Goal: Obtain resource: Obtain resource

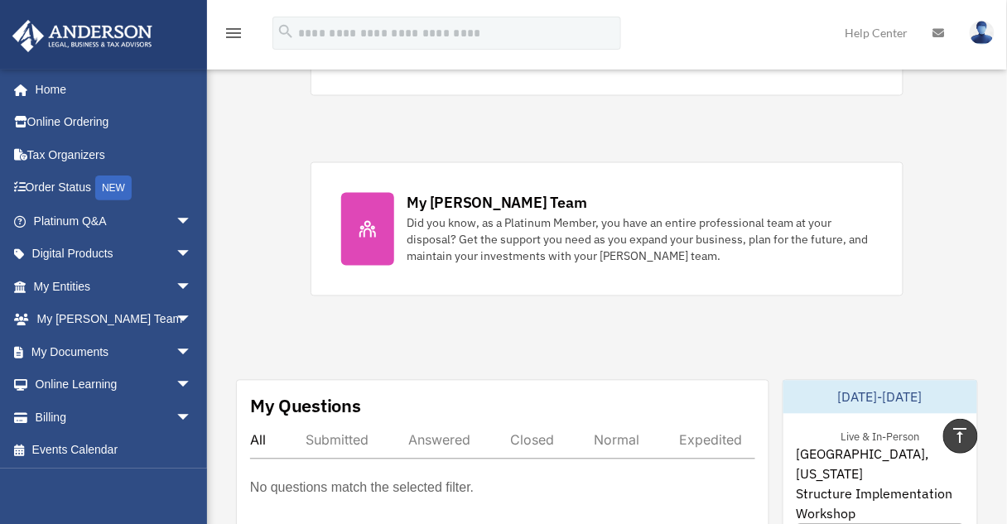
scroll to position [464, 0]
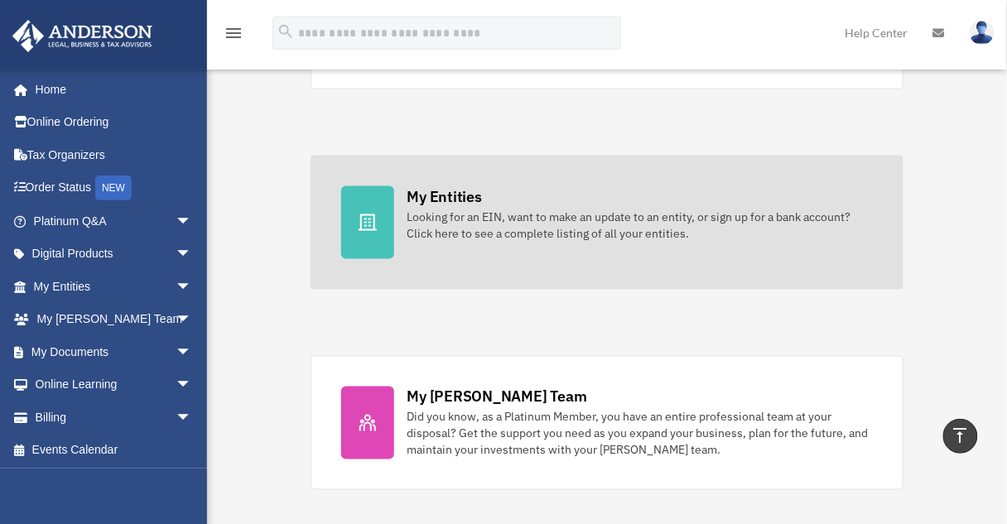
click at [446, 203] on div "My Entities" at bounding box center [444, 196] width 74 height 21
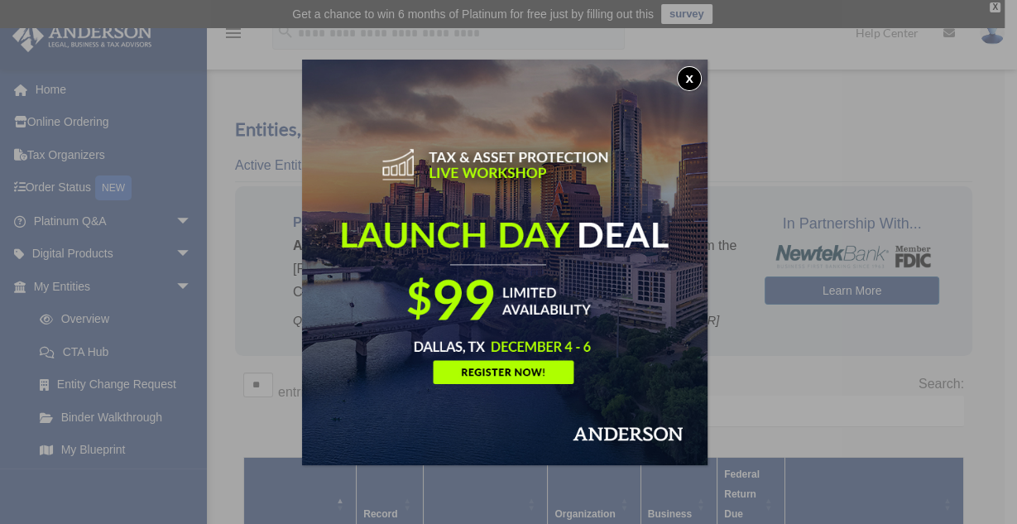
click at [690, 72] on button "x" at bounding box center [689, 78] width 25 height 25
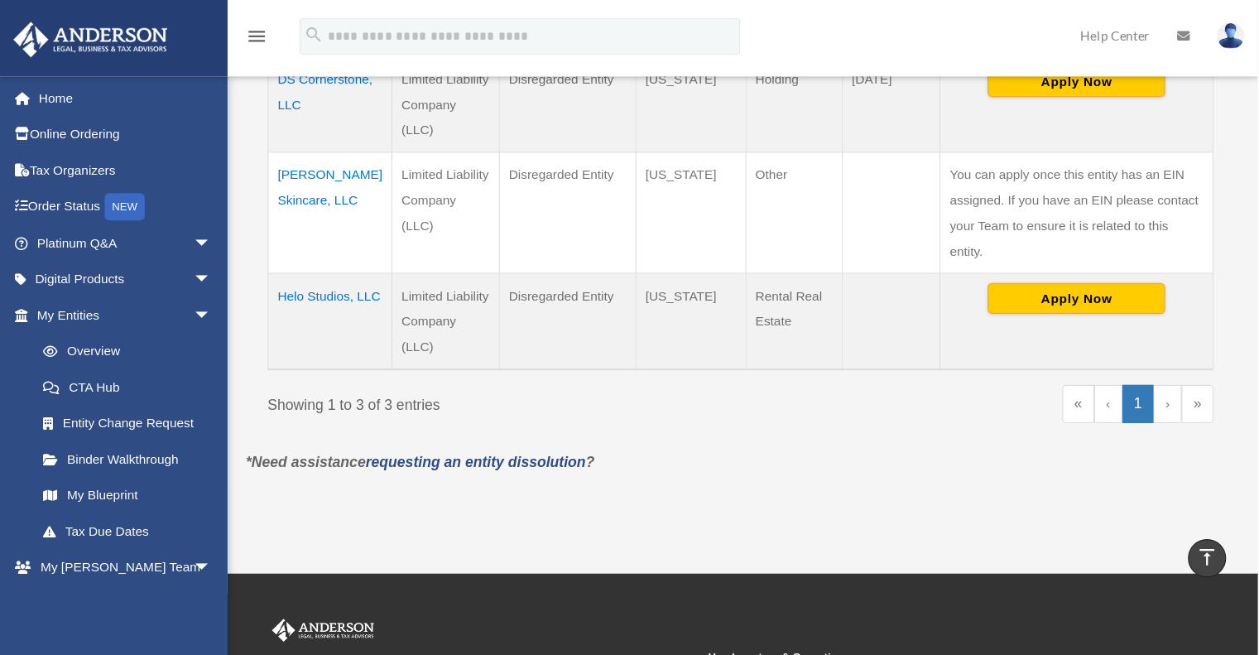
scroll to position [461, 0]
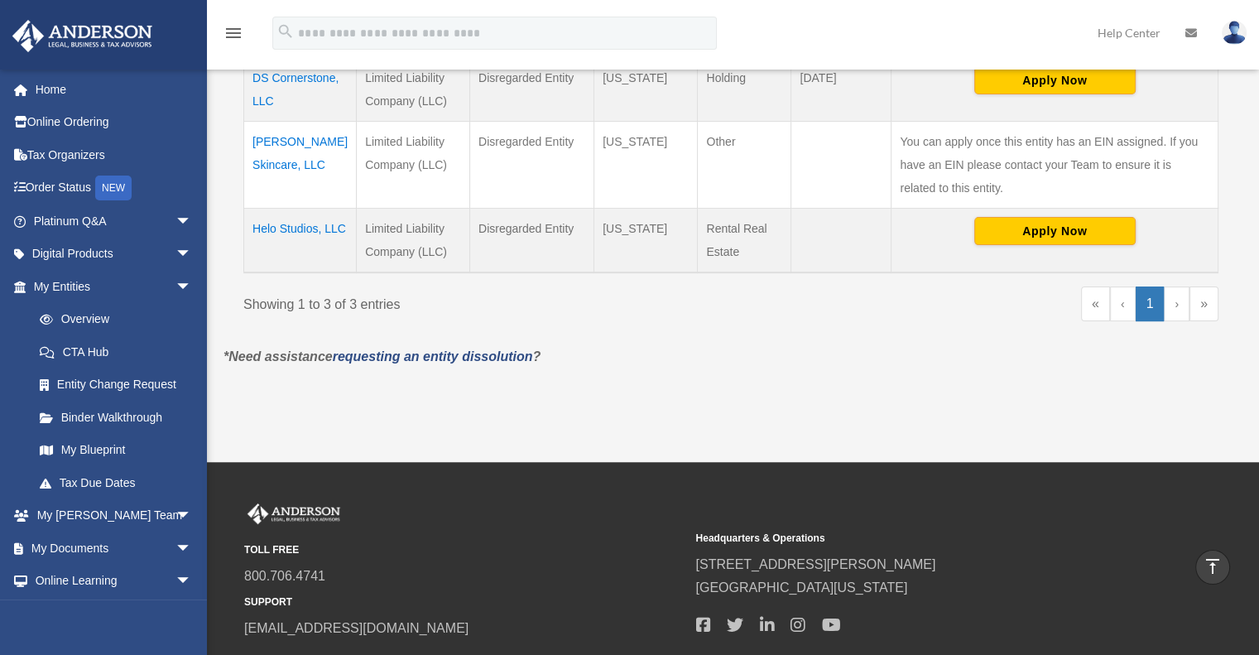
drag, startPoint x: 901, startPoint y: 7, endPoint x: 729, endPoint y: 442, distance: 467.1
click at [729, 442] on div "Overview sha_cosey@hotmail.com Sign Out sha_cosey@hotmail.com Home Online Order…" at bounding box center [629, 14] width 1259 height 895
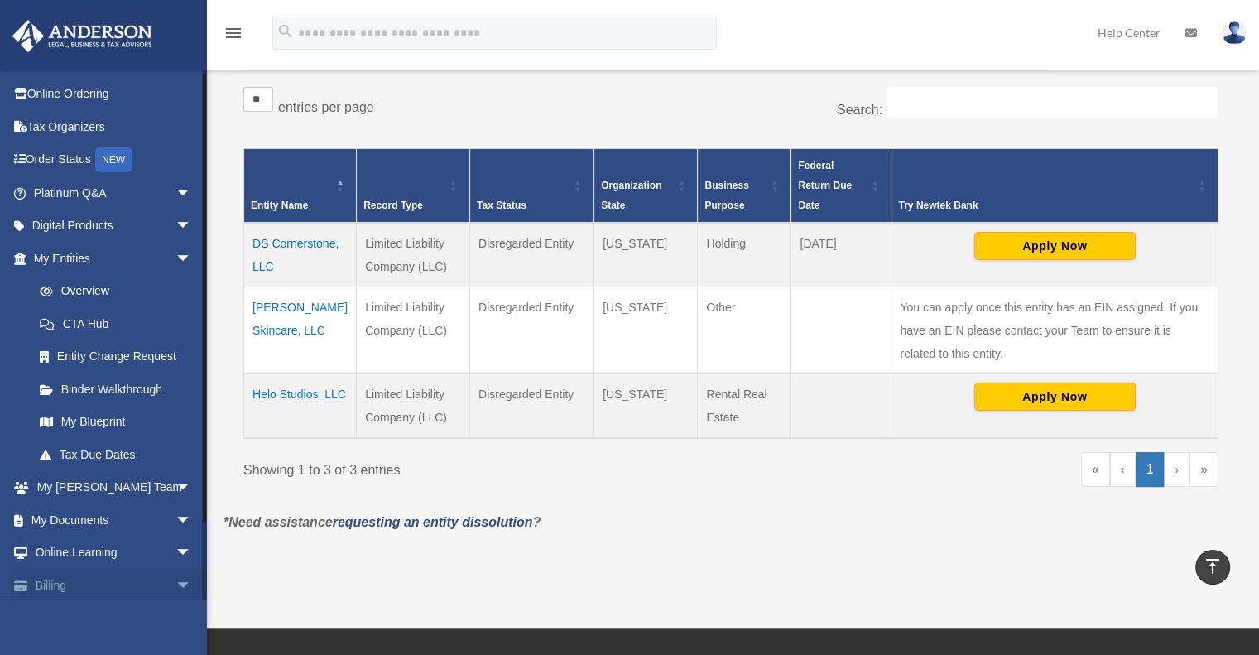
scroll to position [4, 0]
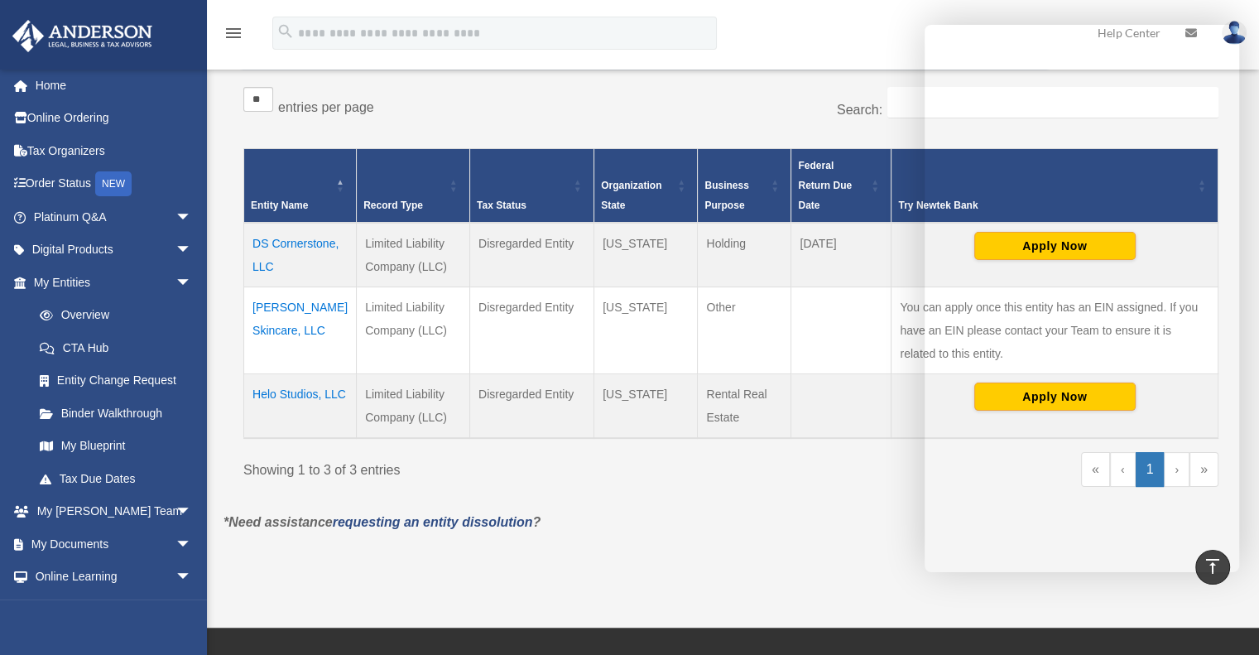
click at [930, 523] on div "Overview sha_cosey@hotmail.com Sign Out sha_cosey@hotmail.com Home Online Order…" at bounding box center [629, 180] width 1259 height 895
click at [669, 523] on p "*Need assistance requesting an entity dissolution ?" at bounding box center [731, 522] width 1040 height 23
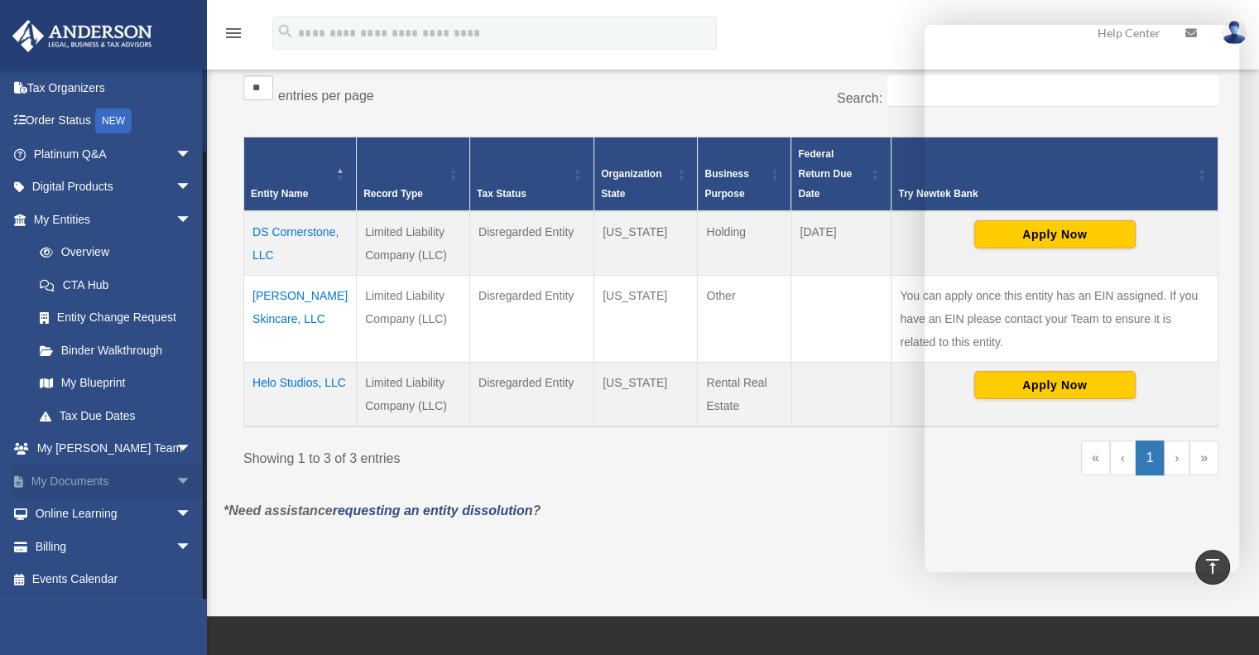
scroll to position [296, 0]
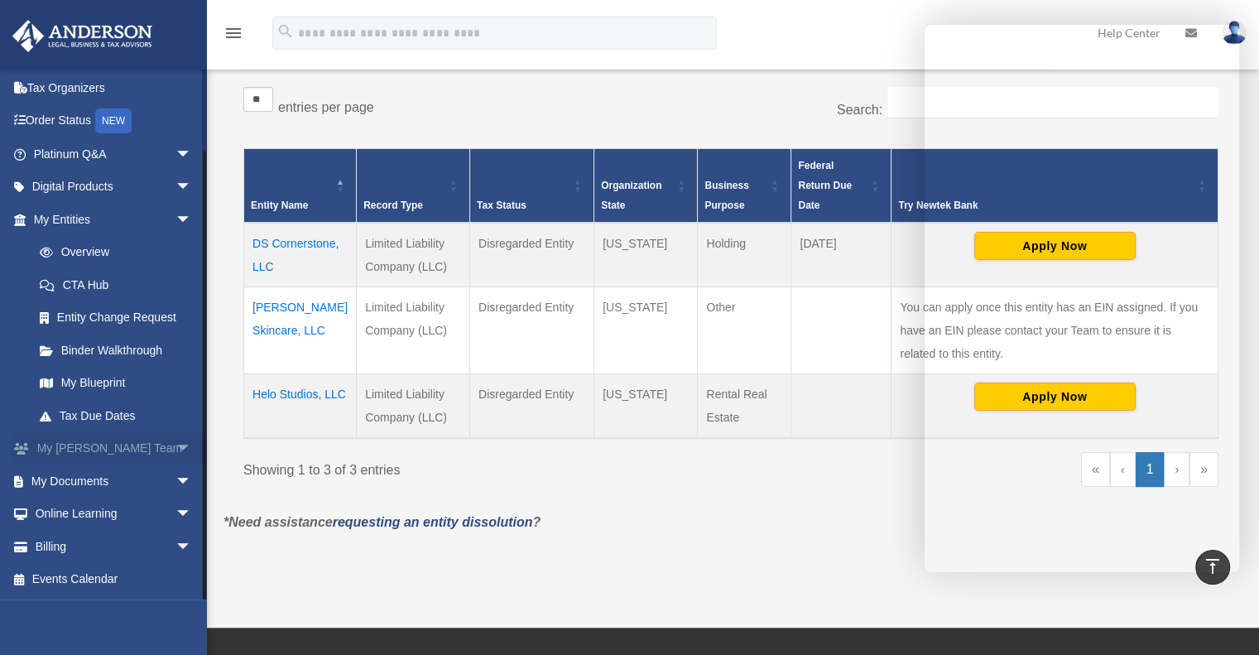
click at [175, 445] on span "arrow_drop_down" at bounding box center [191, 449] width 33 height 34
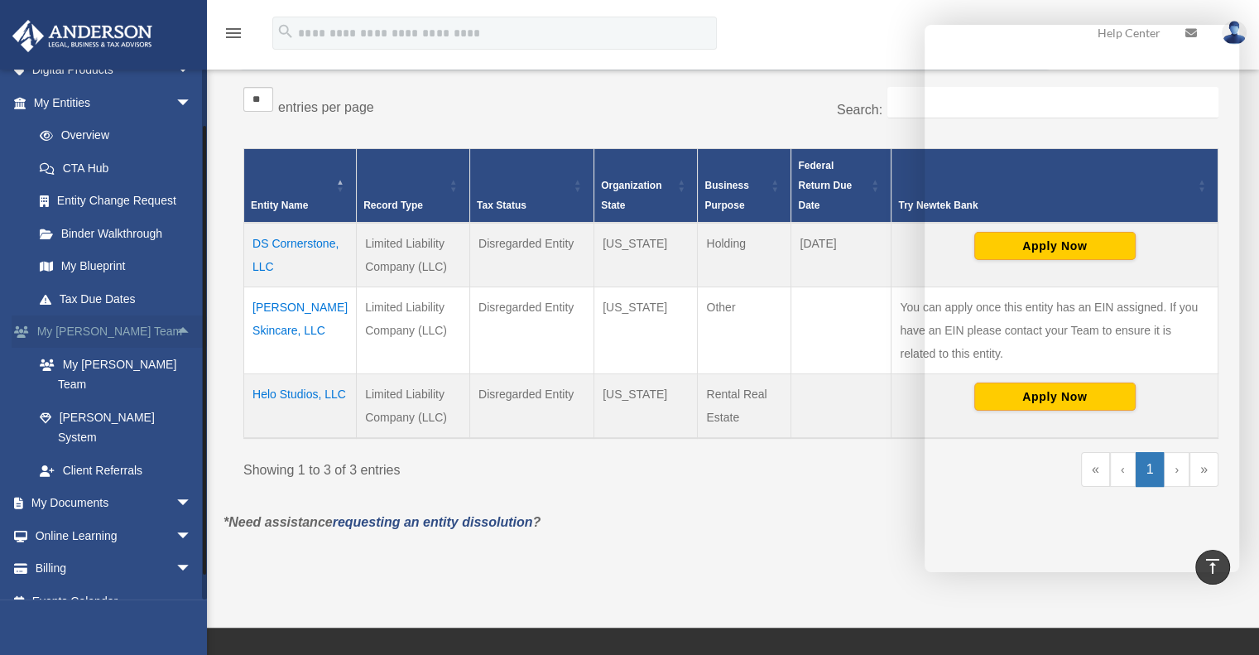
scroll to position [185, 0]
click at [115, 385] on link "My [PERSON_NAME] Team" at bounding box center [120, 372] width 194 height 53
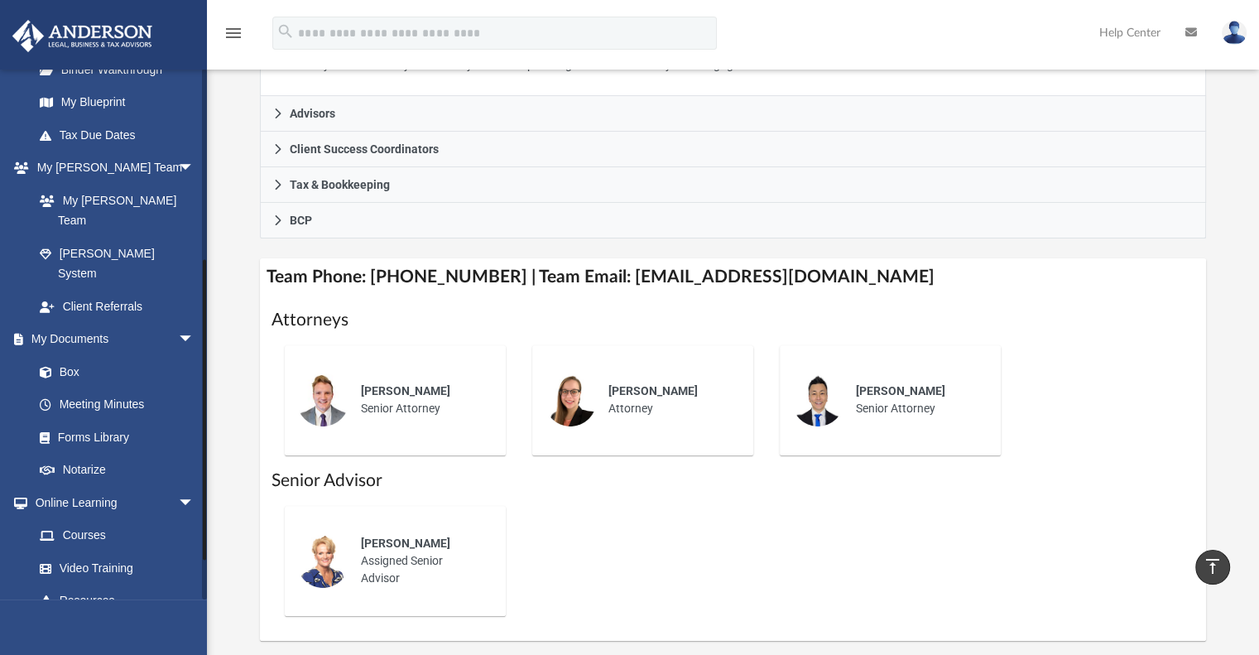
scroll to position [311, 0]
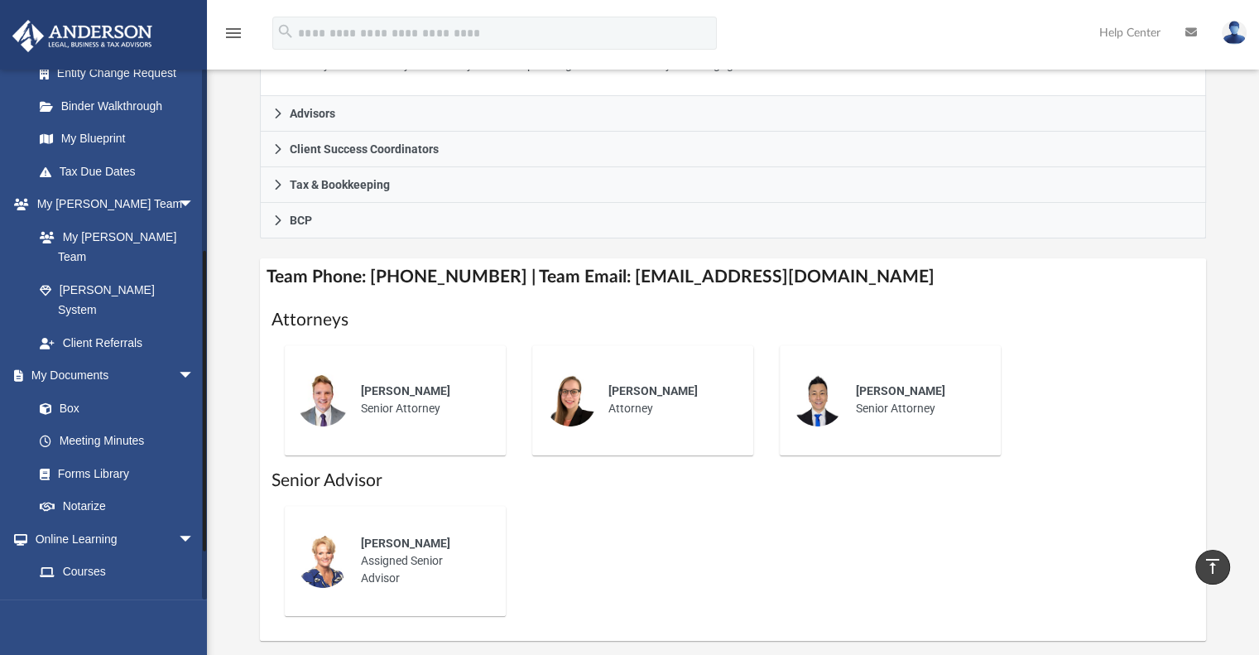
click at [86, 588] on link "Video Training" at bounding box center [121, 604] width 196 height 33
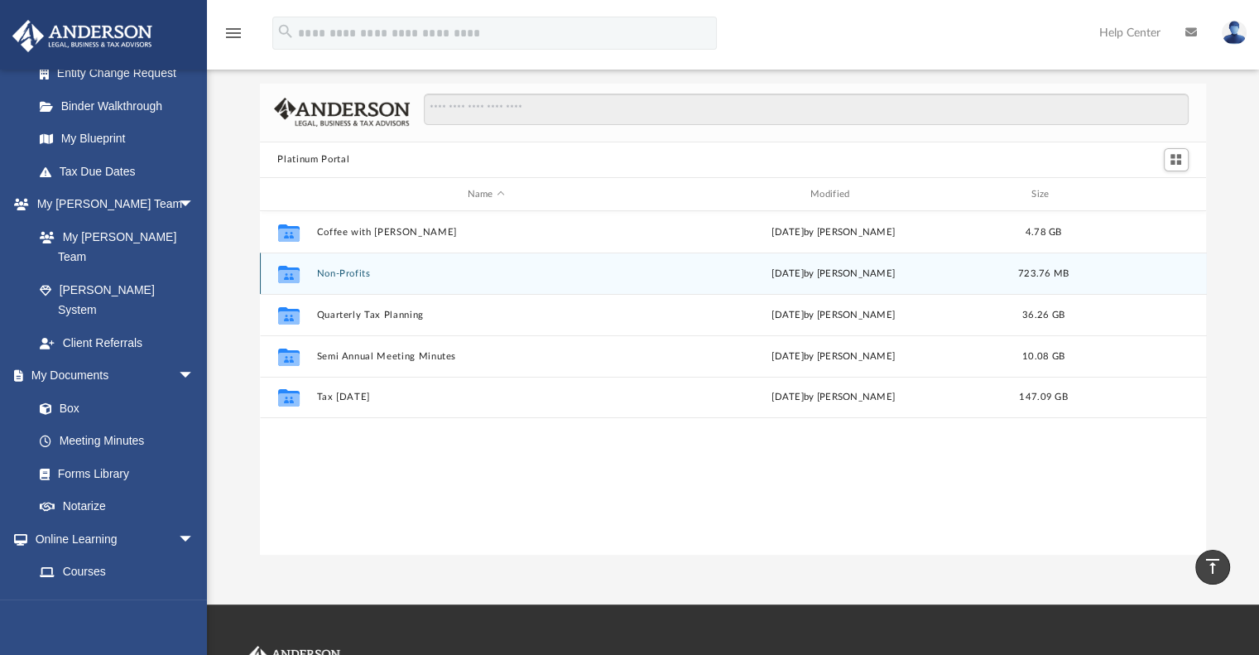
scroll to position [44, 0]
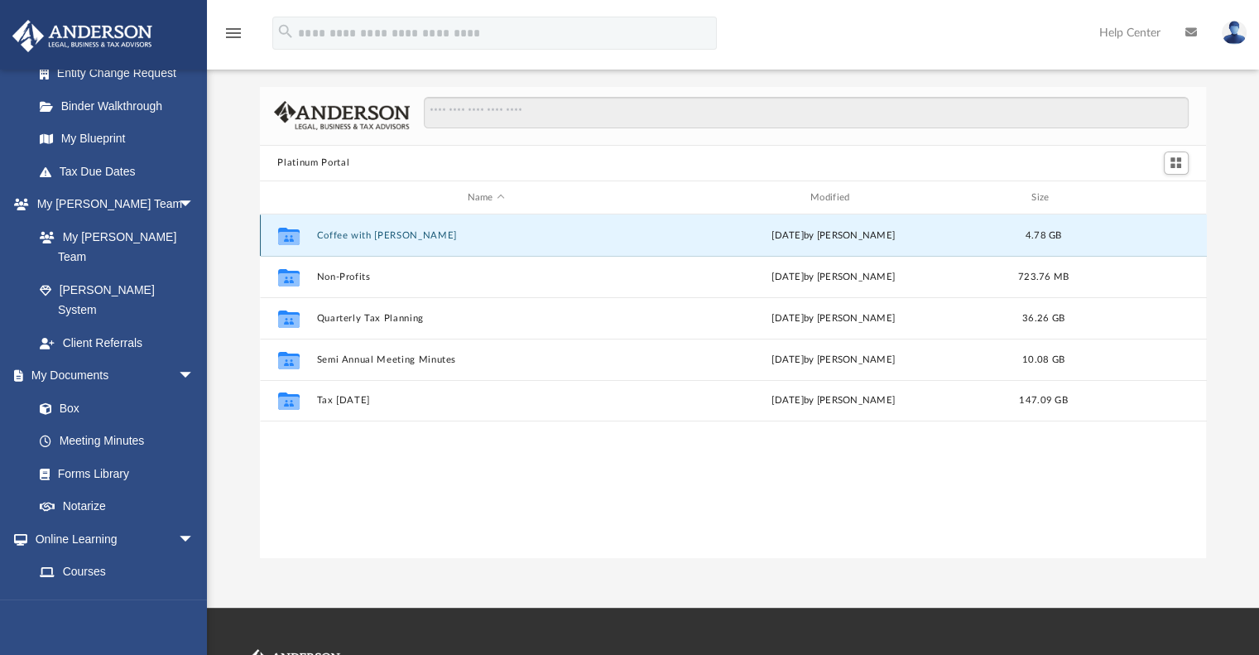
click at [354, 233] on button "Coffee with Carl" at bounding box center [485, 235] width 339 height 11
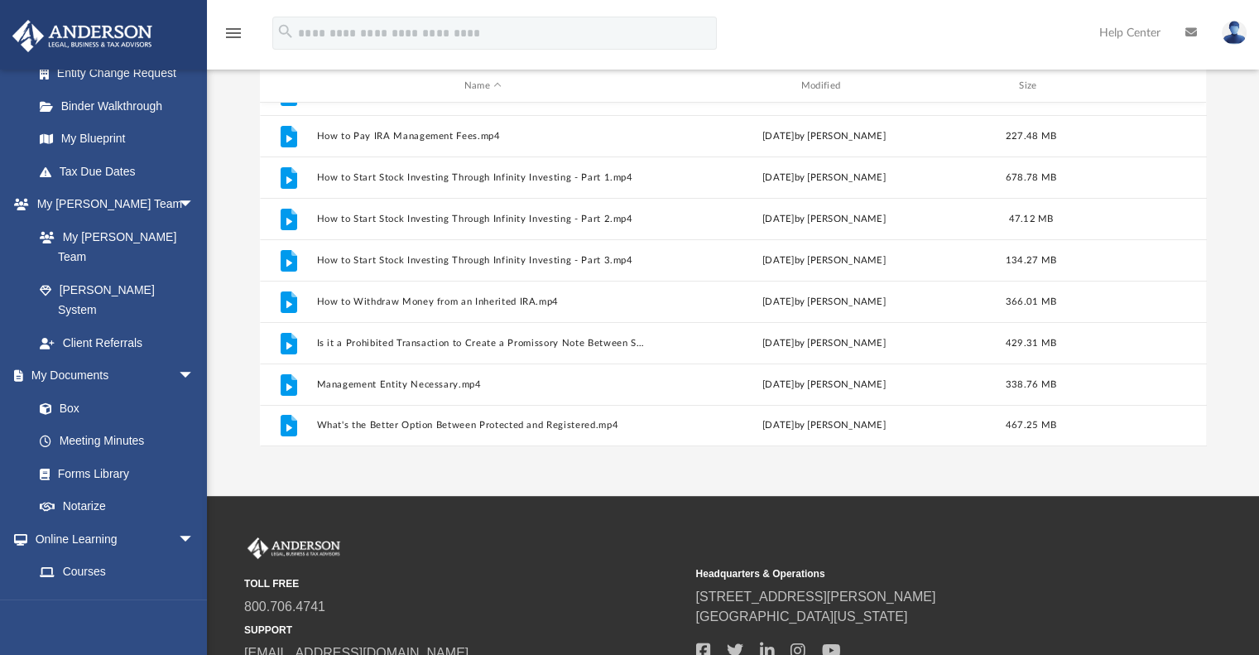
scroll to position [127, 0]
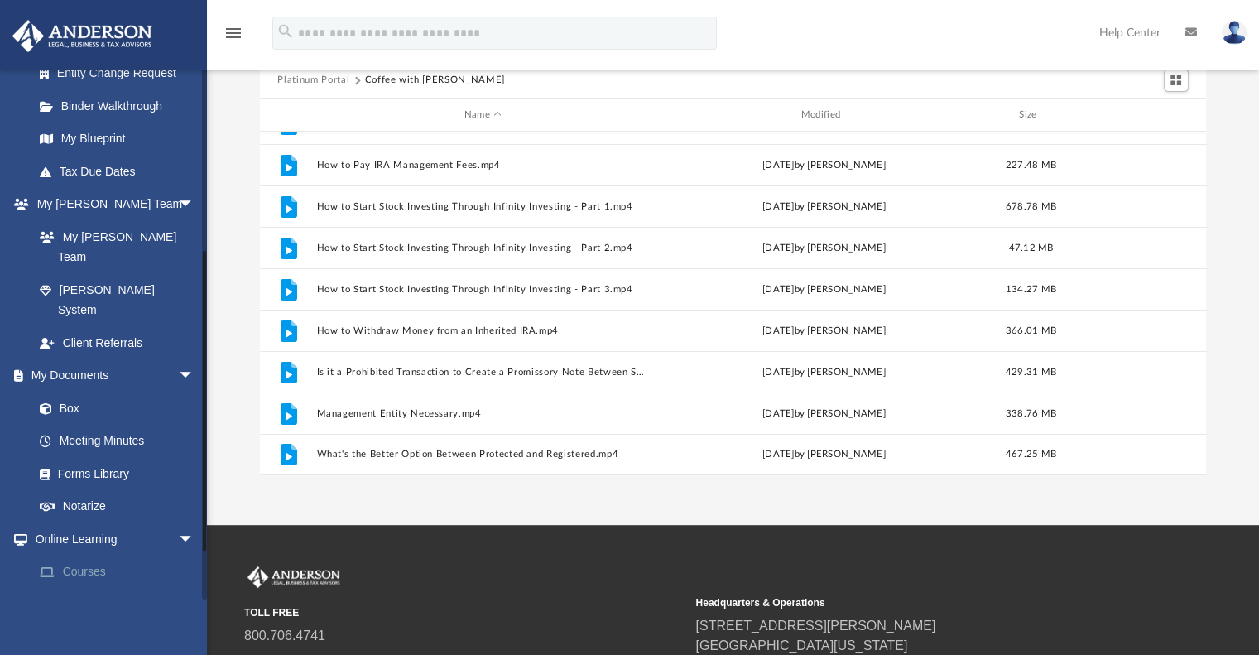
click at [108, 555] on link "Courses" at bounding box center [121, 571] width 196 height 33
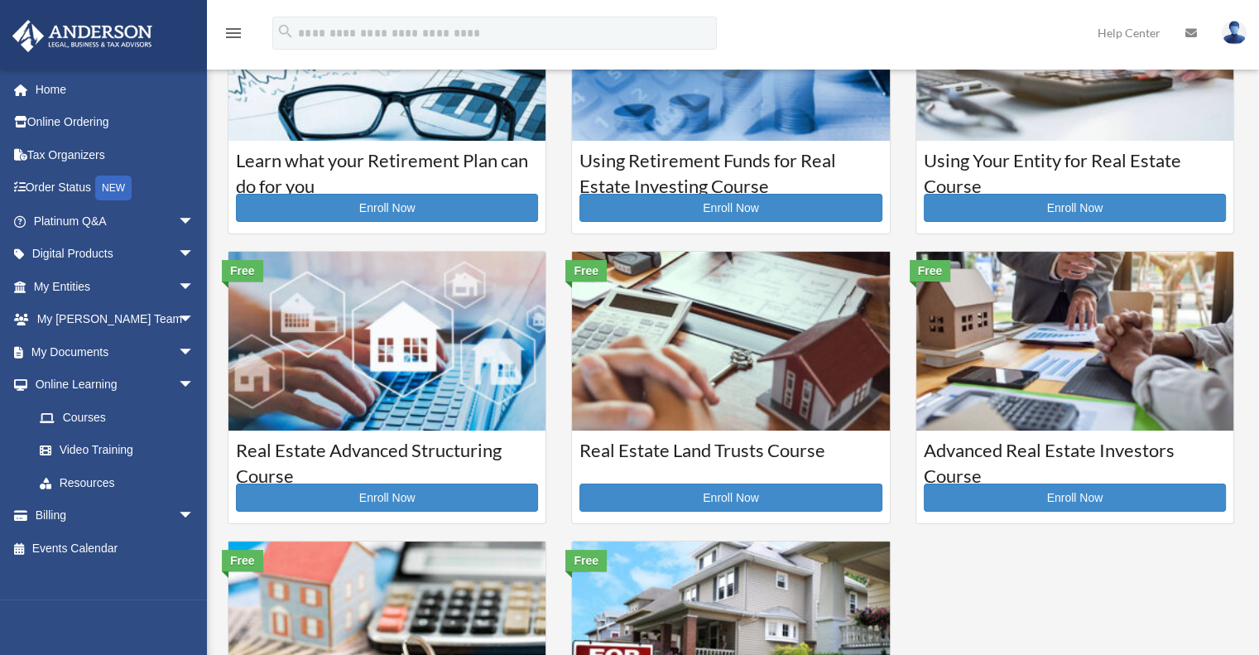
scroll to position [331, 0]
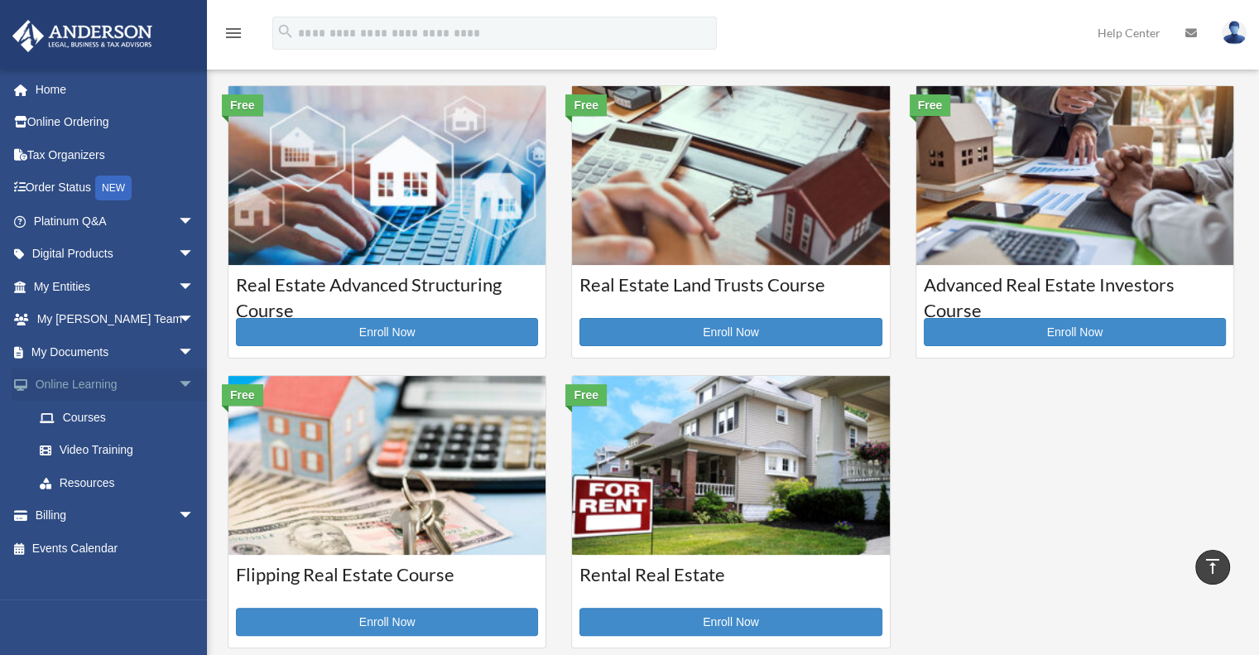
click at [178, 383] on span "arrow_drop_down" at bounding box center [194, 385] width 33 height 34
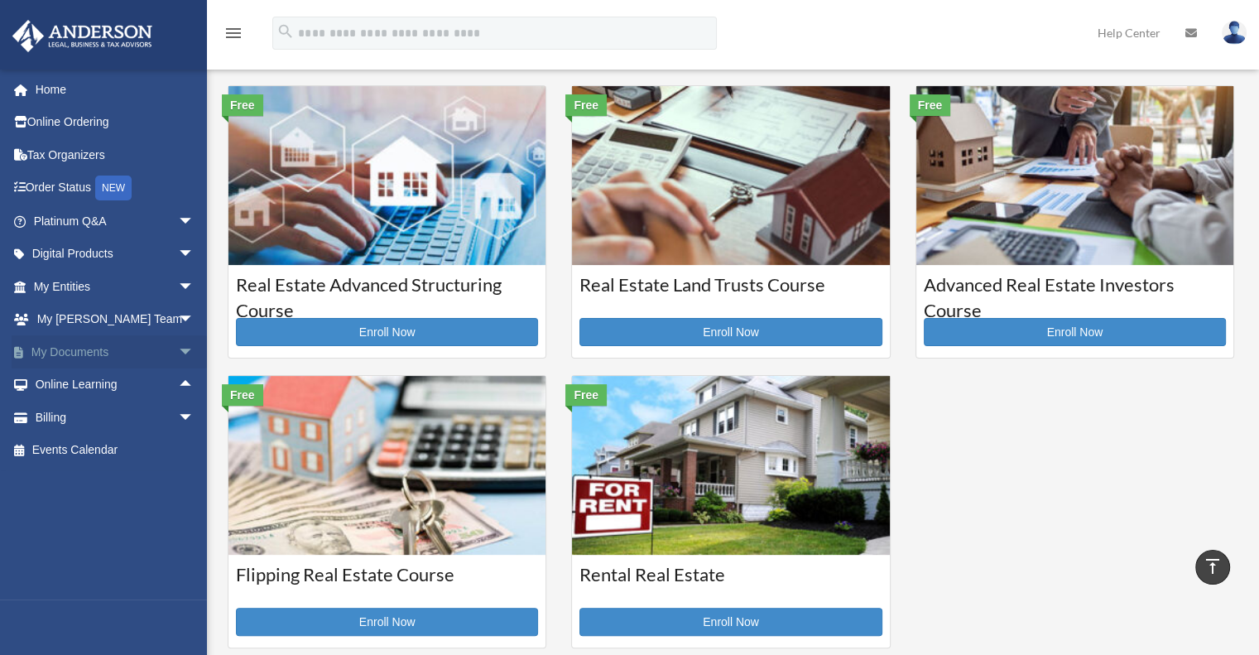
click at [178, 353] on span "arrow_drop_down" at bounding box center [194, 352] width 33 height 34
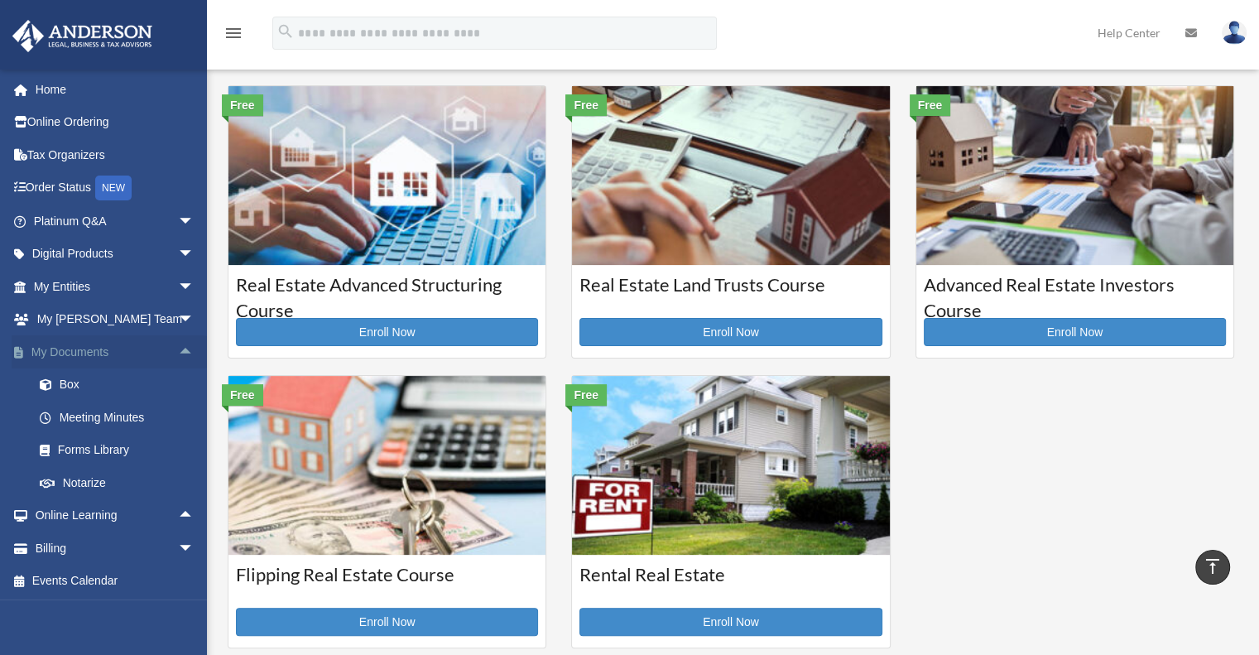
click at [178, 353] on span "arrow_drop_up" at bounding box center [194, 352] width 33 height 34
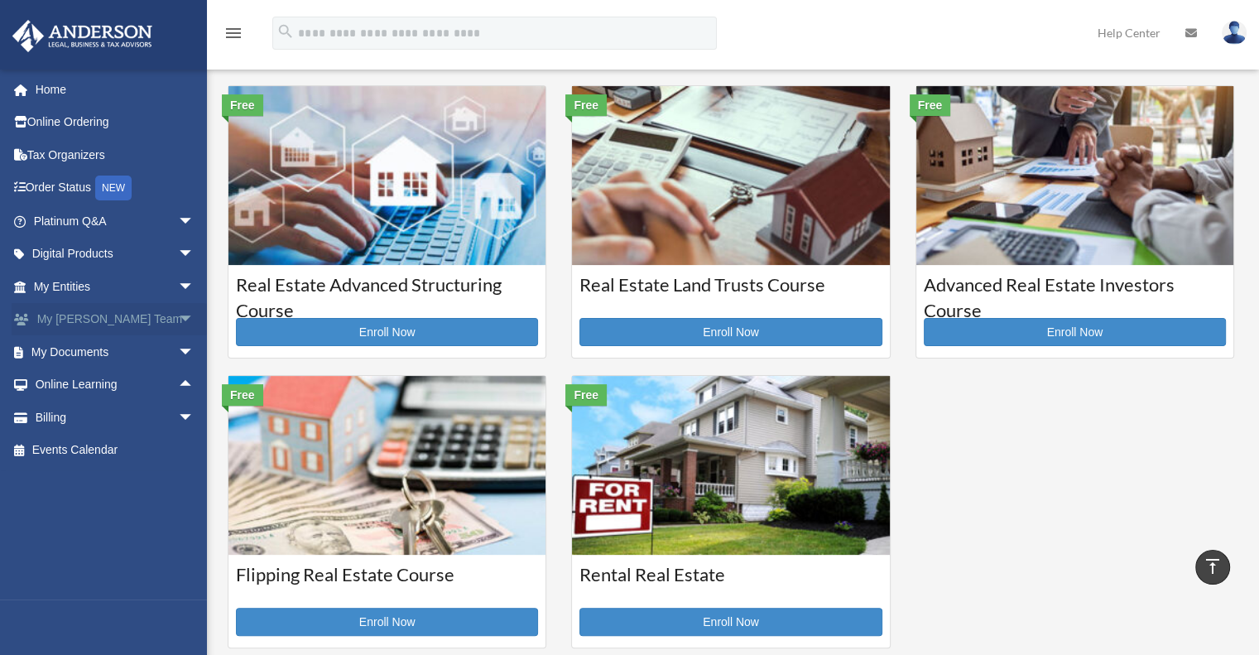
click at [178, 320] on span "arrow_drop_down" at bounding box center [194, 320] width 33 height 34
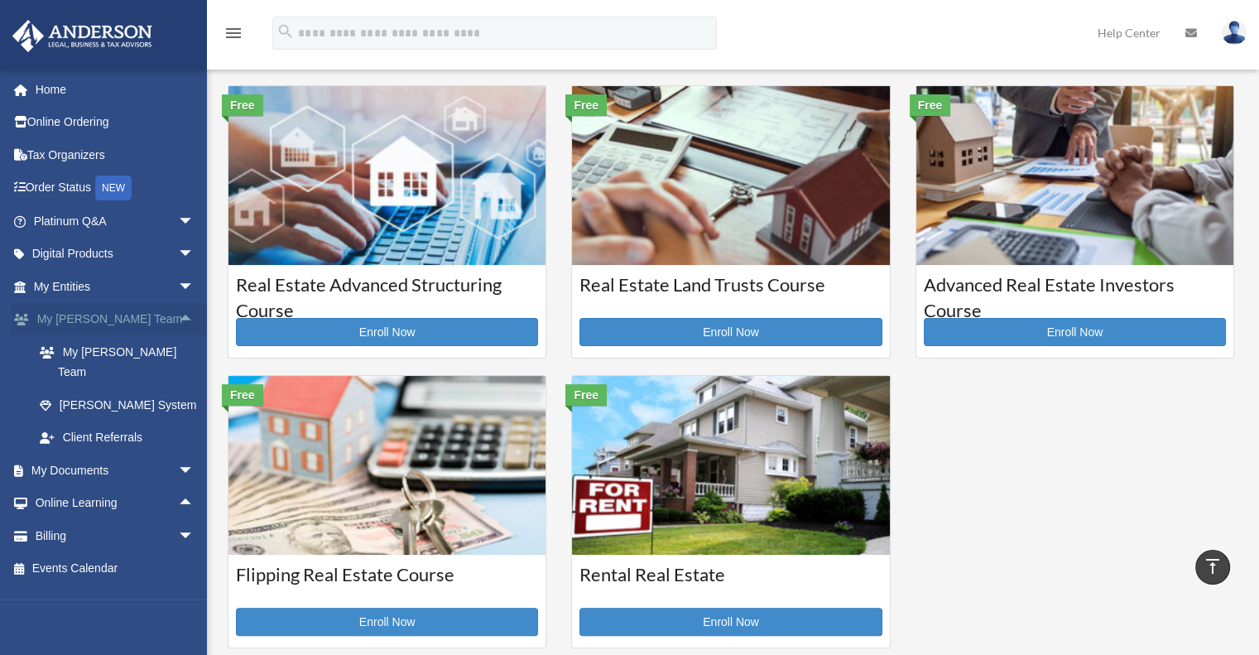
click at [178, 320] on span "arrow_drop_up" at bounding box center [194, 320] width 33 height 34
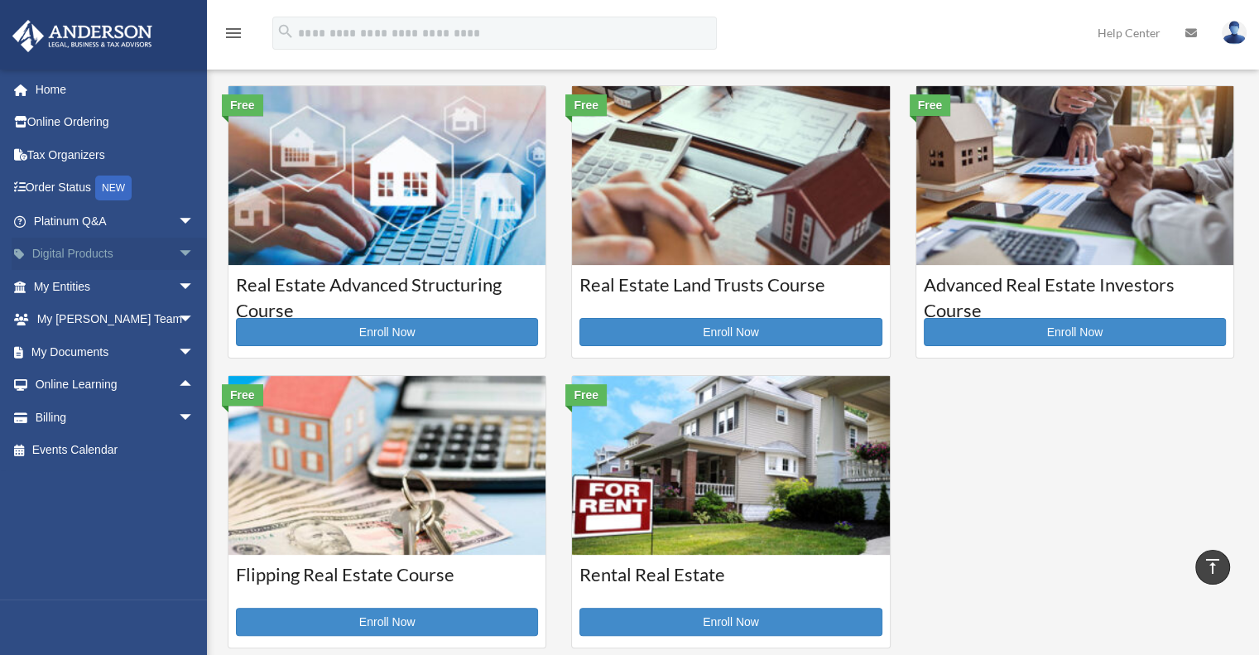
click at [178, 257] on span "arrow_drop_down" at bounding box center [194, 255] width 33 height 34
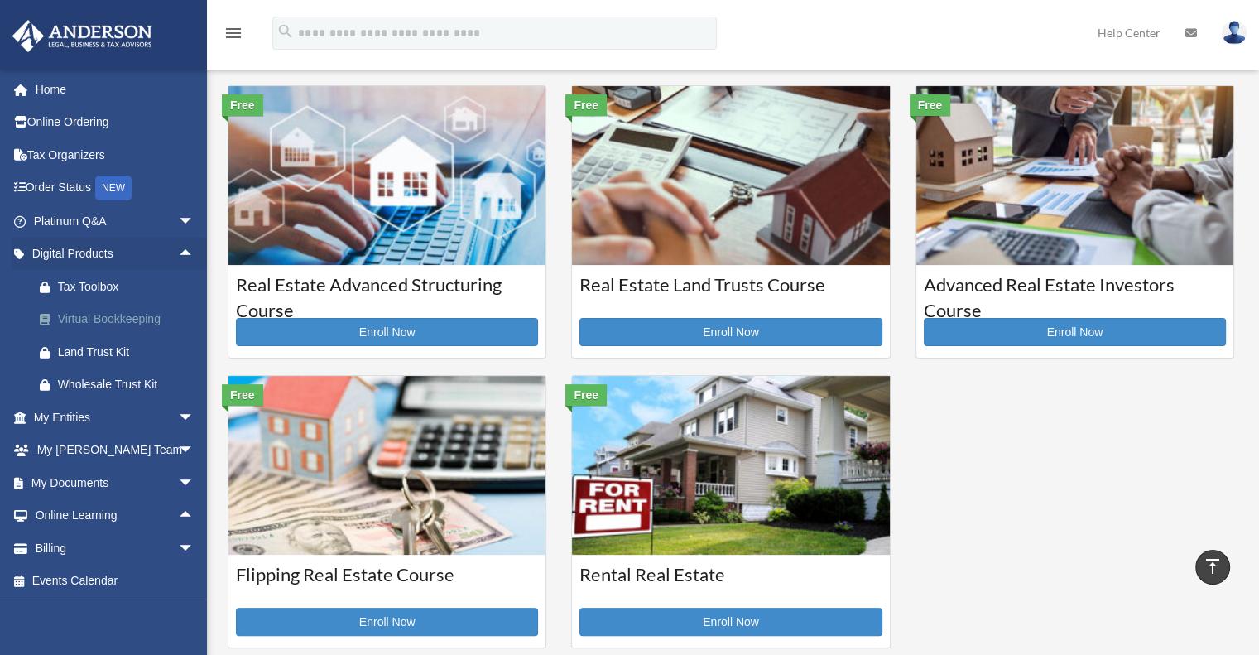
click at [126, 319] on div "Virtual Bookkeeping" at bounding box center [128, 319] width 141 height 21
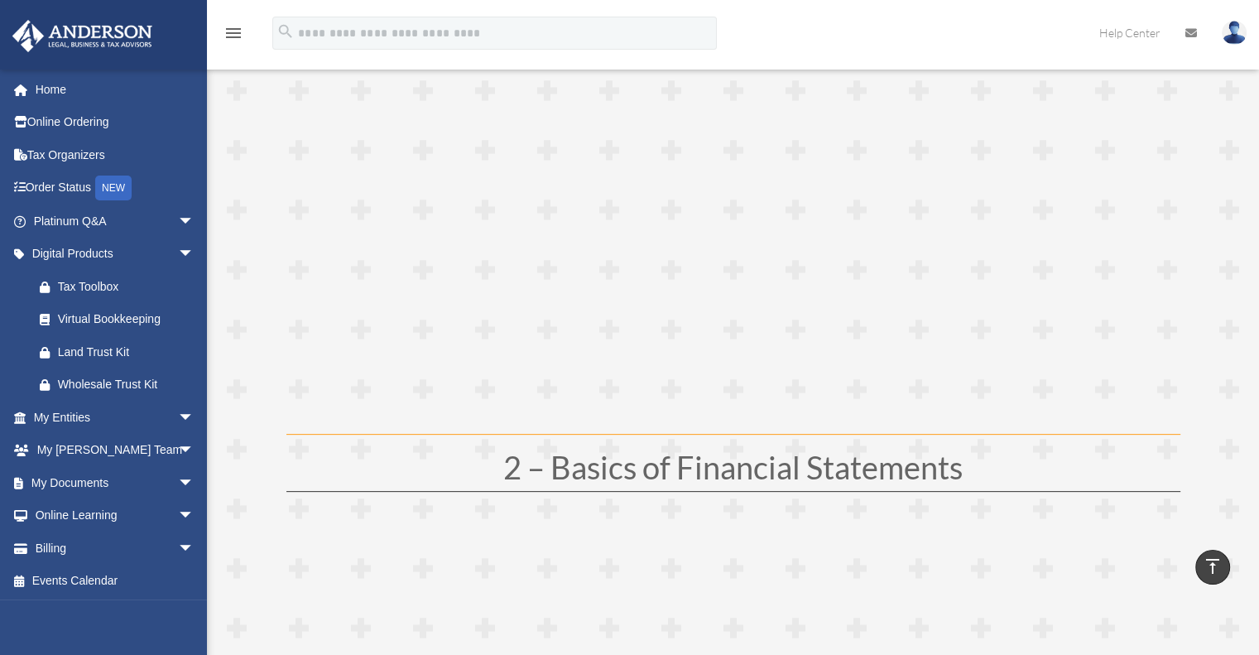
scroll to position [414, 0]
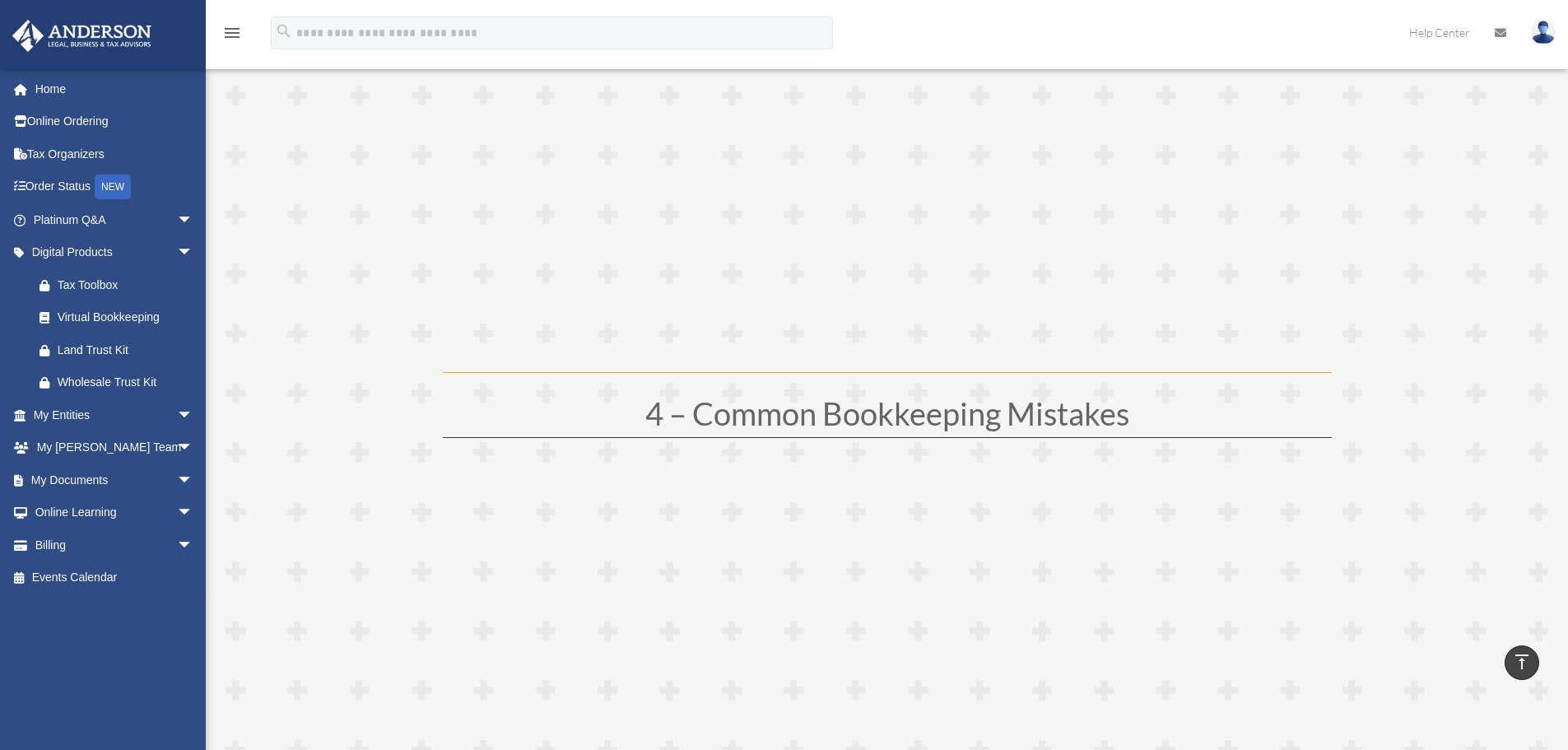
scroll to position [1482, 0]
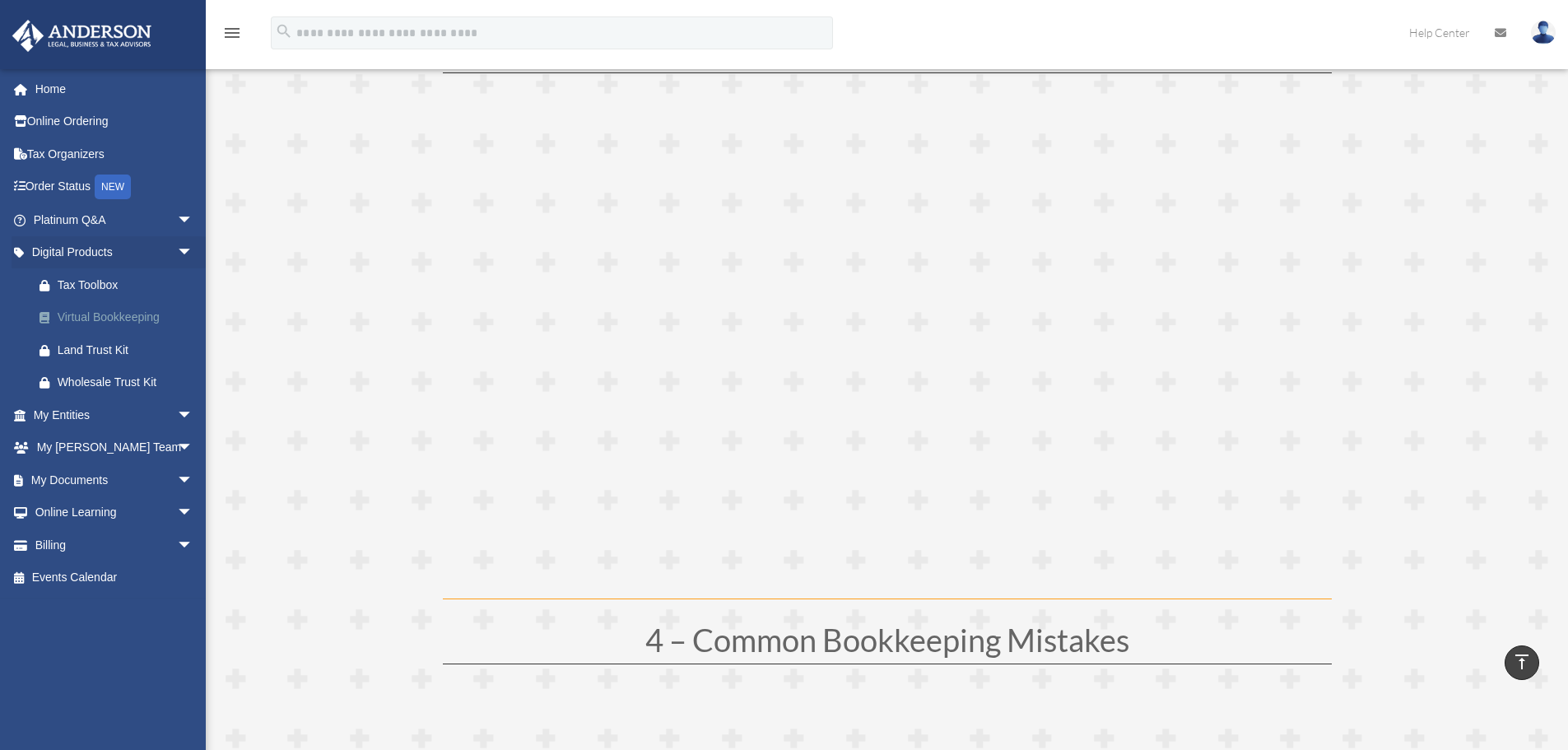
click at [82, 311] on div "Virtual Bookkeeping" at bounding box center [127, 317] width 140 height 21
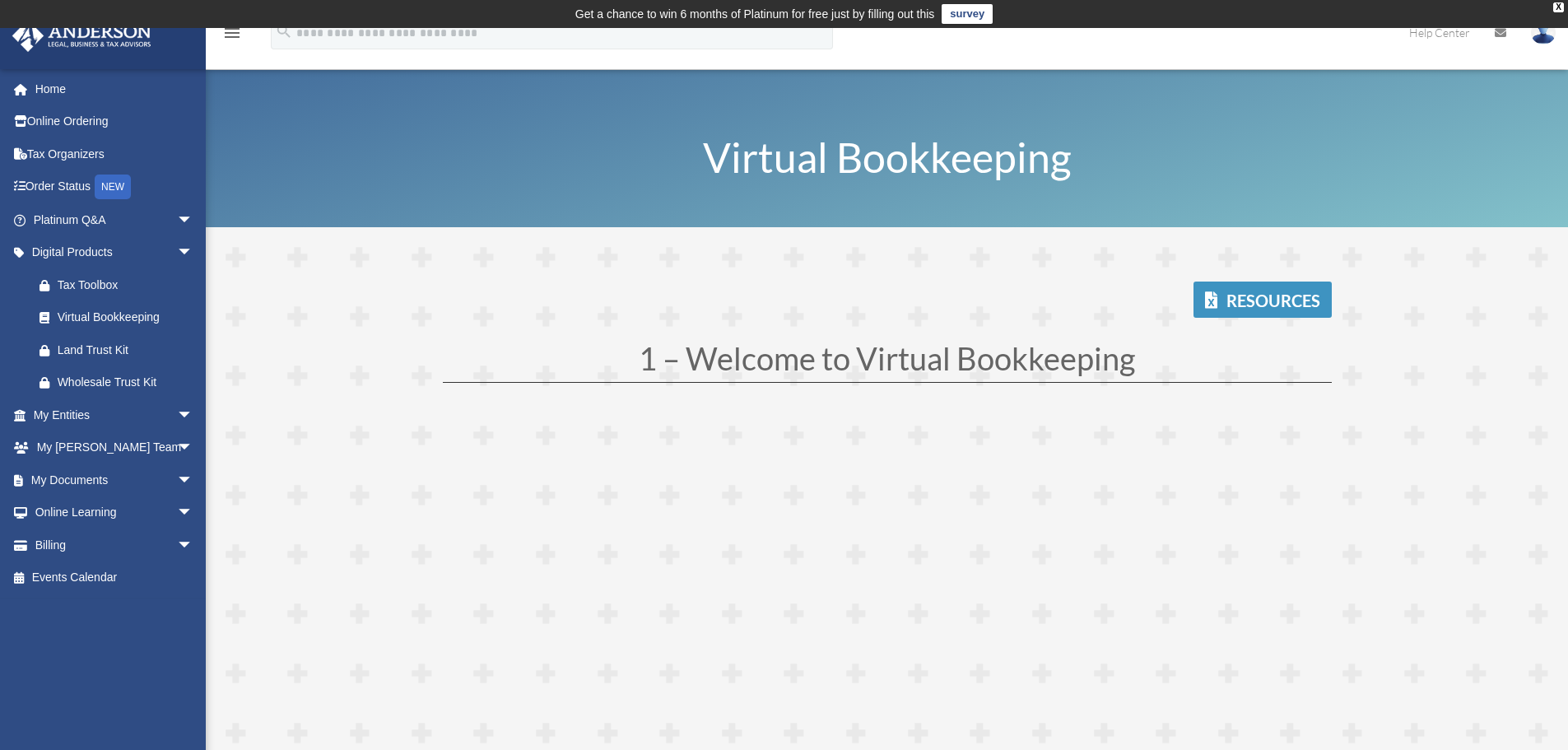
click at [1241, 299] on link "Resources" at bounding box center [1262, 299] width 138 height 36
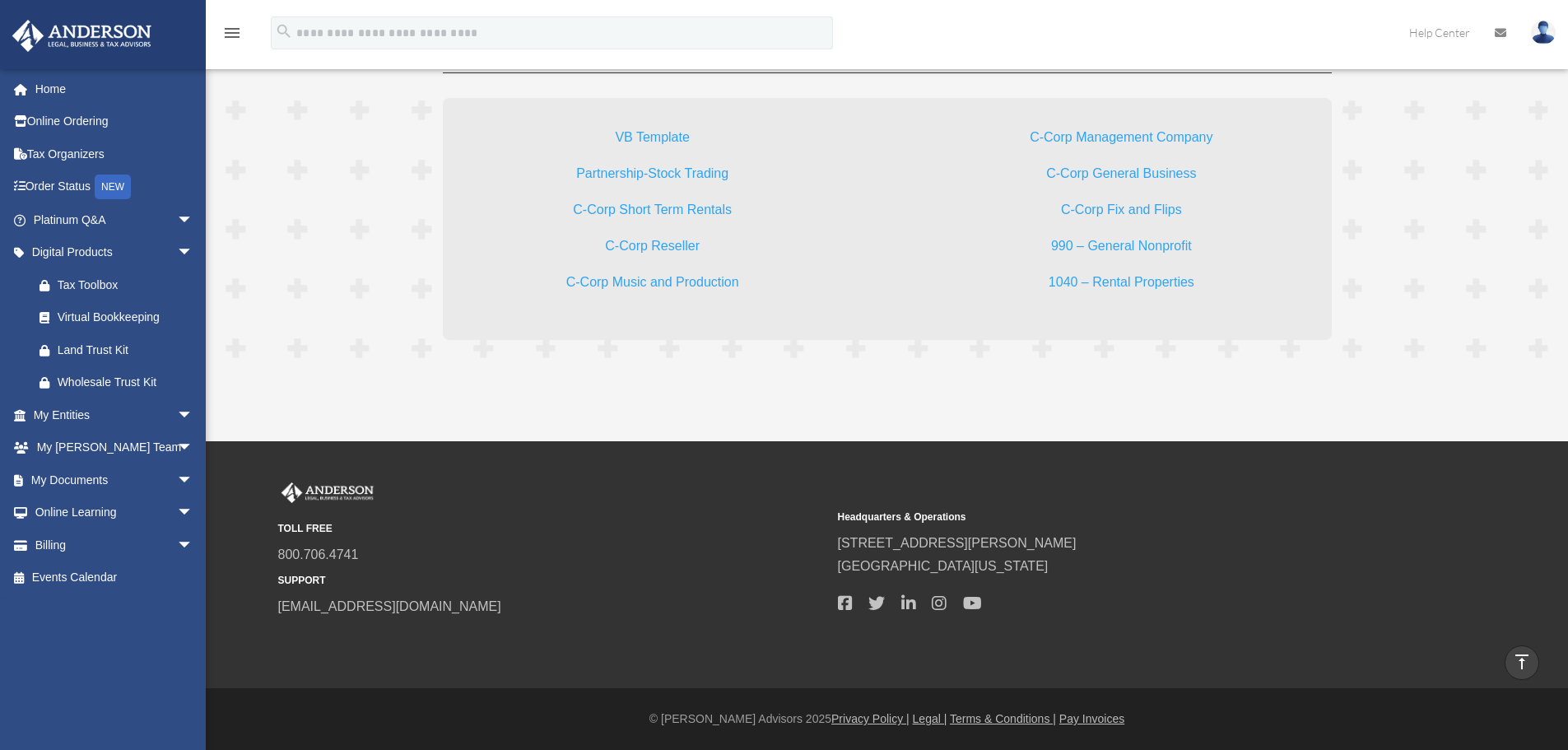
click at [645, 137] on link "VB Template" at bounding box center [651, 141] width 74 height 22
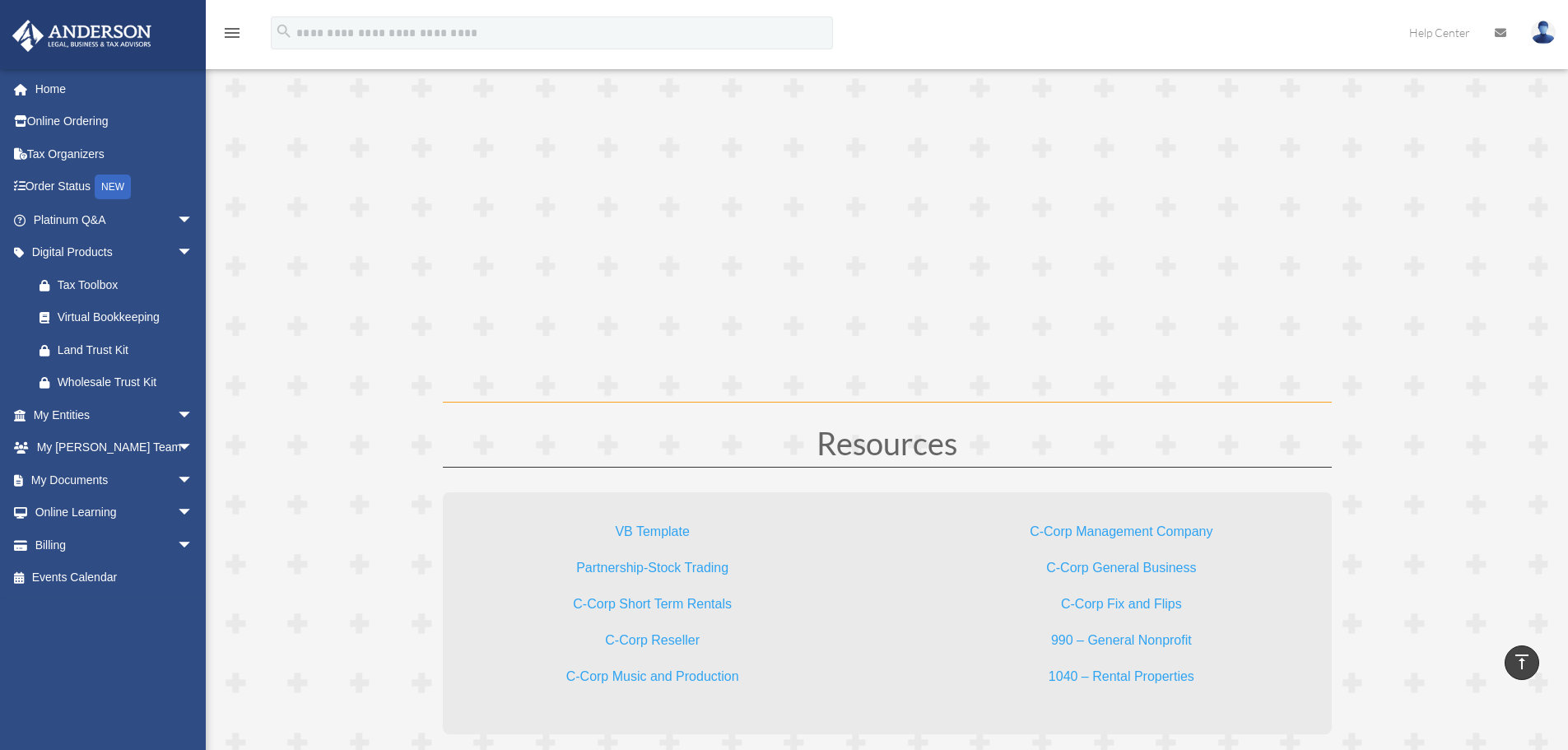
scroll to position [4302, 0]
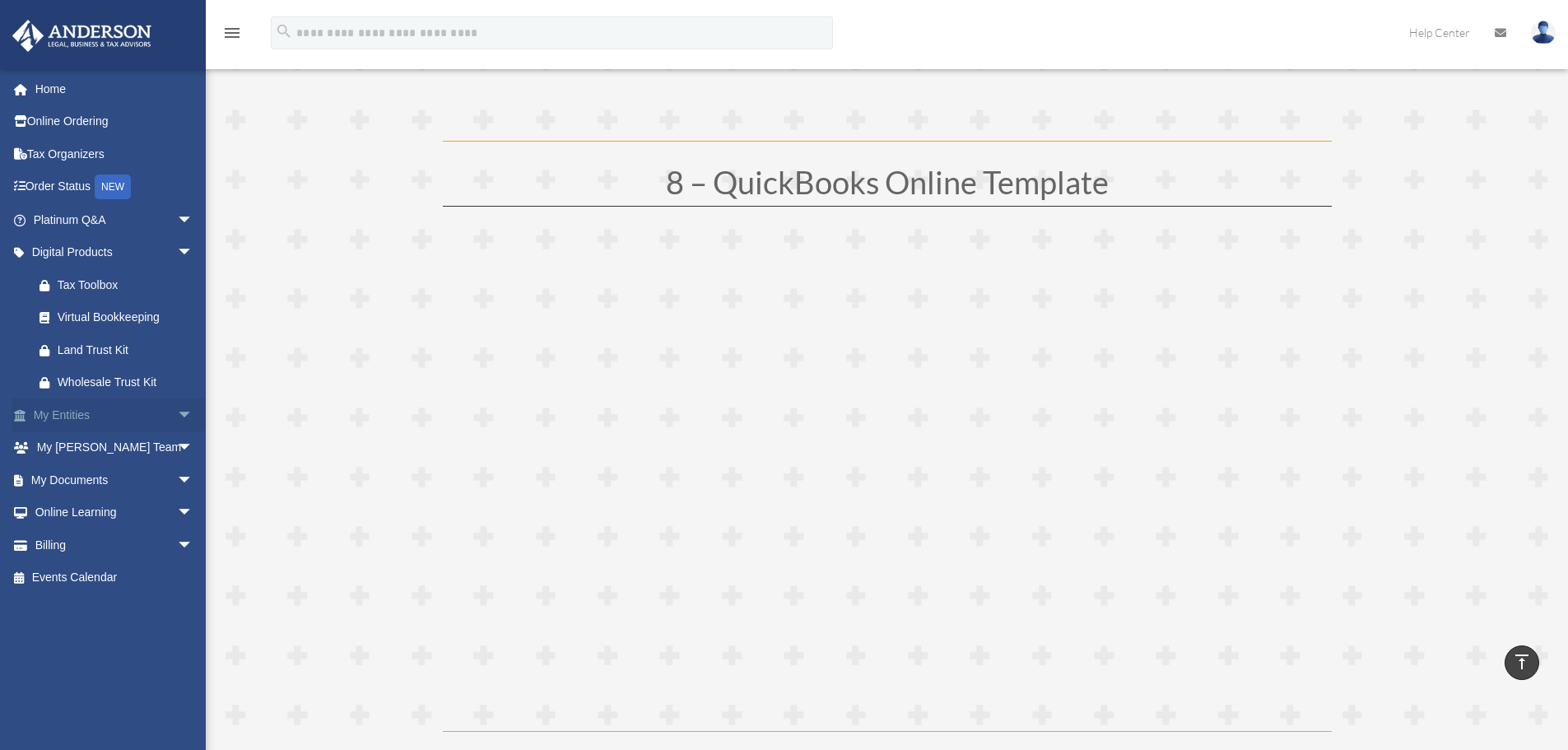
click at [177, 412] on span "arrow_drop_down" at bounding box center [193, 416] width 33 height 34
click at [177, 411] on span "arrow_drop_up" at bounding box center [193, 416] width 33 height 34
click at [177, 444] on span "arrow_drop_down" at bounding box center [193, 449] width 33 height 34
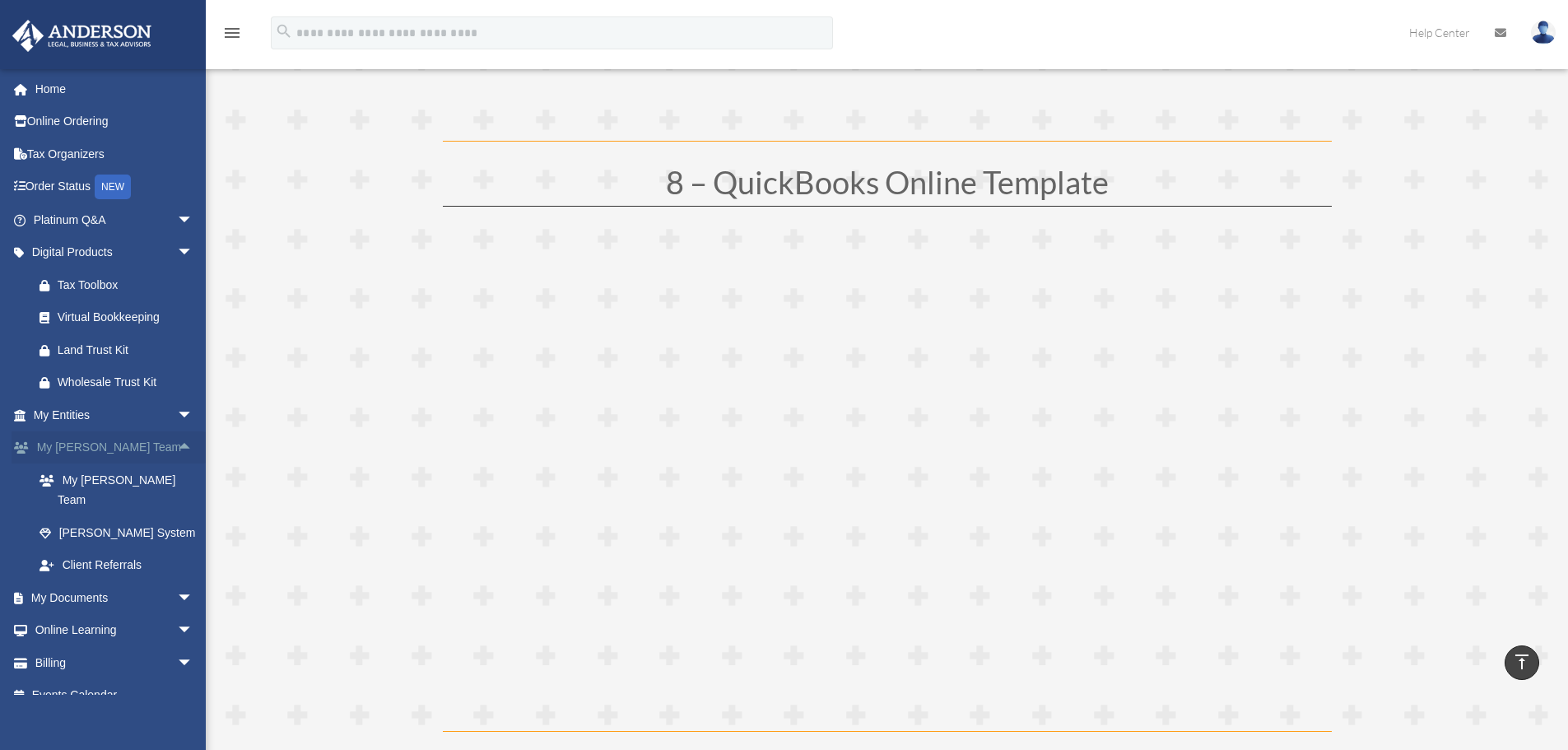
click at [177, 444] on span "arrow_drop_up" at bounding box center [193, 449] width 33 height 34
